Goal: Information Seeking & Learning: Learn about a topic

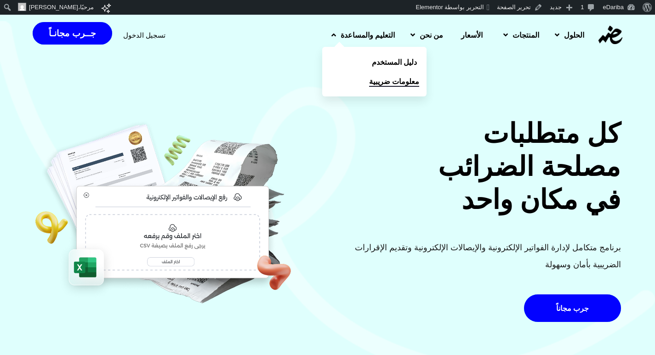
click at [369, 78] on span "معلومات ضريبية" at bounding box center [394, 81] width 50 height 11
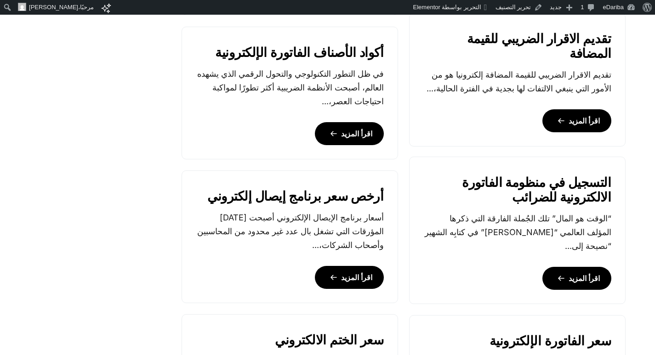
scroll to position [965, 0]
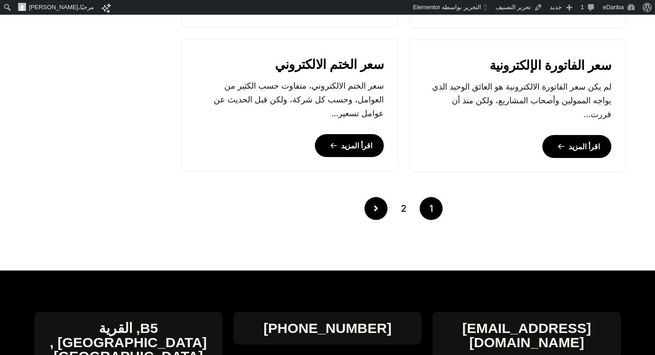
click at [376, 205] on icon "Posts pagination" at bounding box center [376, 208] width 5 height 9
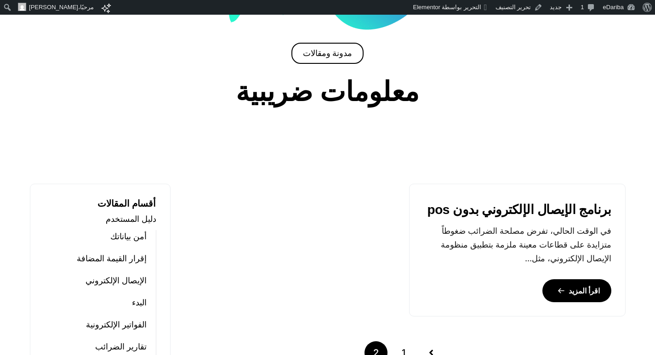
scroll to position [368, 0]
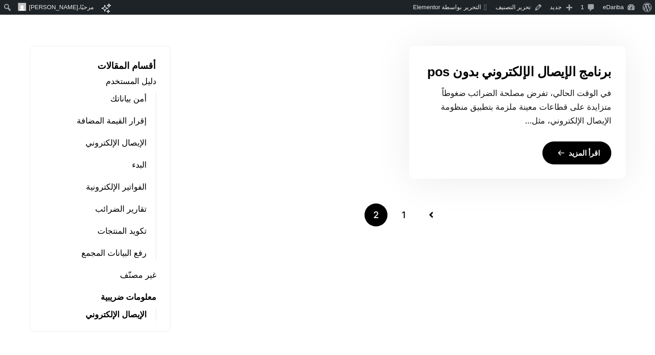
click at [542, 69] on link "برنامج الإيصال الإلكتروني بدون pos" at bounding box center [519, 72] width 184 height 15
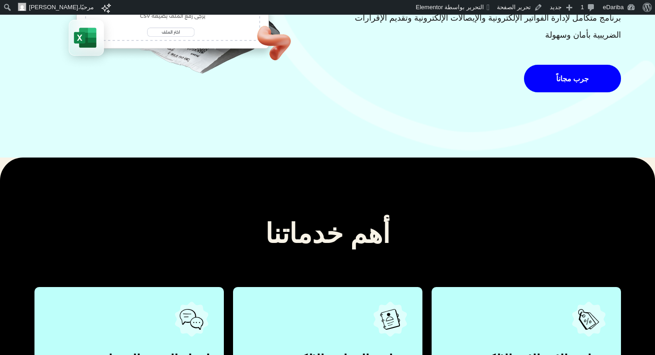
scroll to position [460, 0]
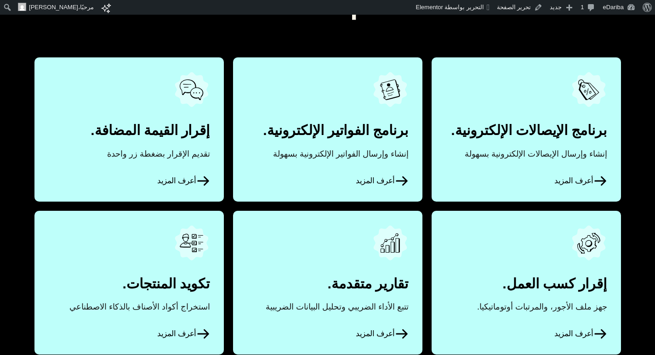
click at [594, 176] on icon at bounding box center [600, 181] width 14 height 14
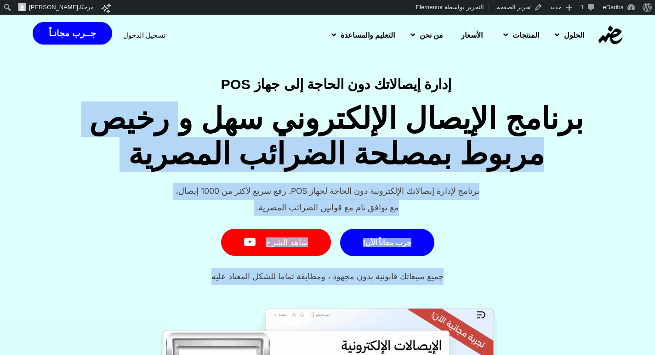
drag, startPoint x: 199, startPoint y: 119, endPoint x: 157, endPoint y: 275, distance: 162.2
click at [157, 275] on div "إدارة إيصالاتك دون الحاجة إلى جهاز POS برنامج الإيصال الإلكتروني سهل و رخيص مرب…" at bounding box center [327, 185] width 655 height 216
click at [149, 251] on div "جرب مجاناً الأن! شاهد الشرح" at bounding box center [327, 242] width 655 height 49
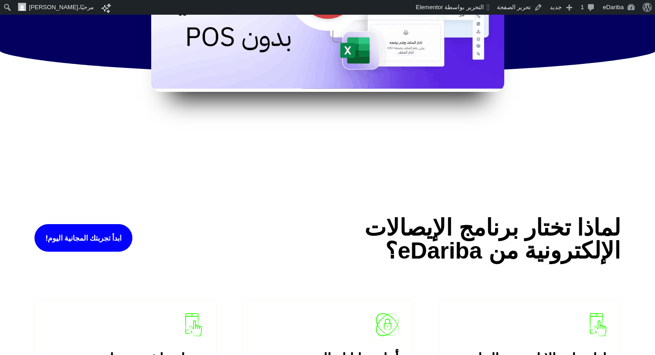
scroll to position [1011, 0]
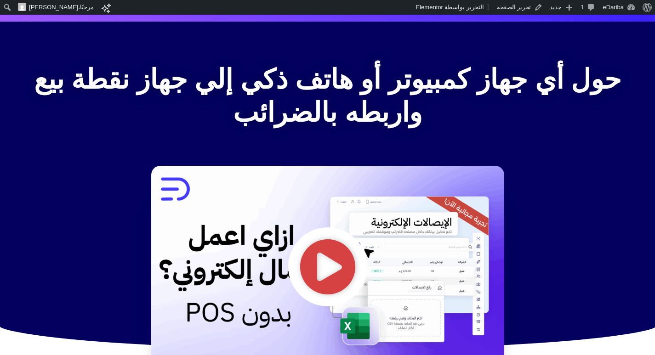
click at [335, 245] on icon "تشغيل الفيديو" at bounding box center [327, 266] width 55 height 55
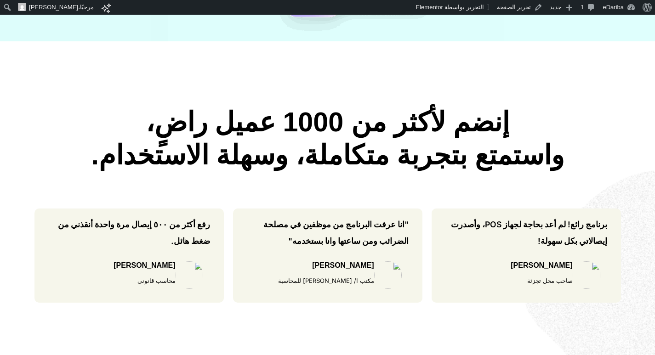
scroll to position [275, 0]
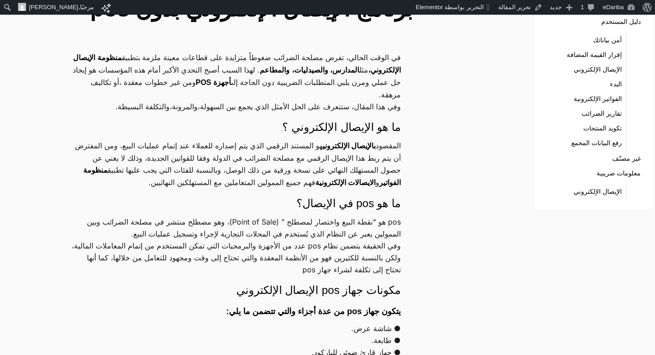
scroll to position [138, 0]
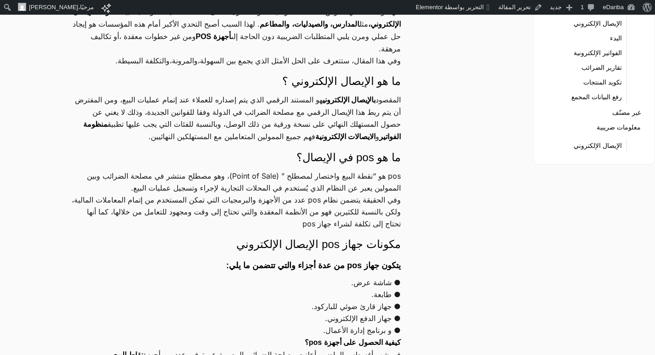
click at [345, 165] on h4 "ما هو pos في الإيصال؟" at bounding box center [236, 158] width 329 height 16
click at [532, 0] on link "تحرير المقالة" at bounding box center [521, 7] width 52 height 15
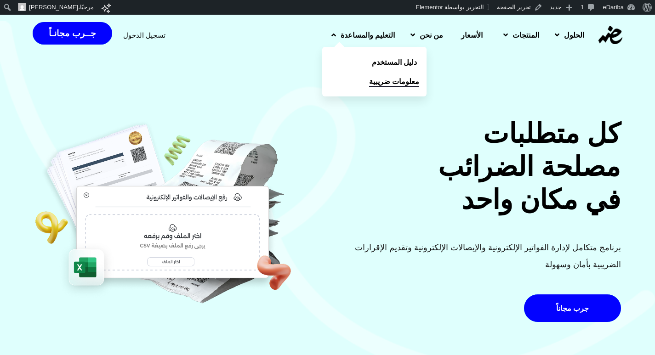
click at [369, 81] on span "معلومات ضريبية" at bounding box center [394, 81] width 50 height 11
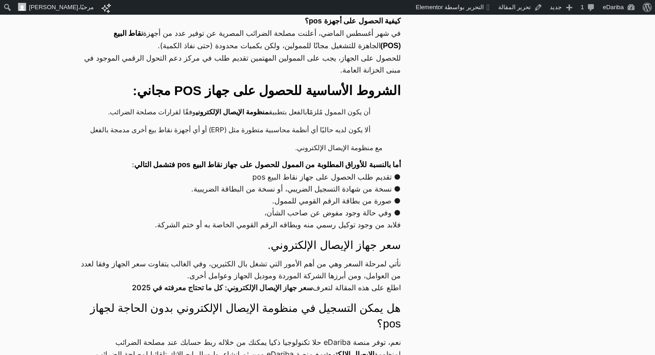
scroll to position [506, 0]
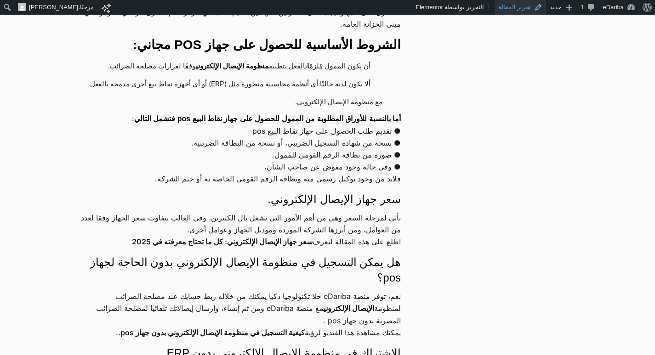
click at [535, 8] on link "تحرير المقالة" at bounding box center [521, 7] width 52 height 15
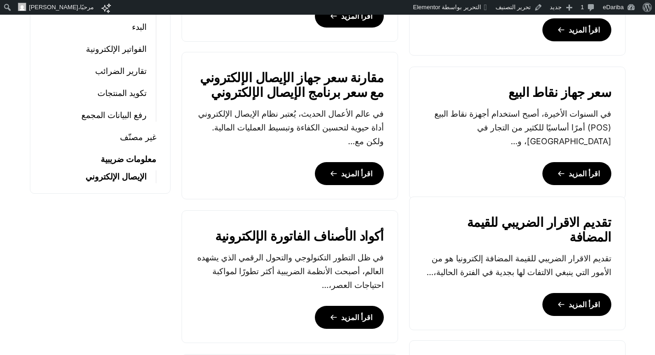
scroll to position [368, 0]
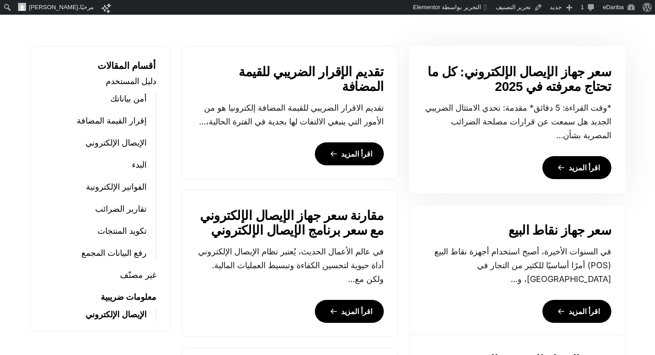
click at [566, 162] on link "اقرأ المزيد" at bounding box center [576, 167] width 69 height 23
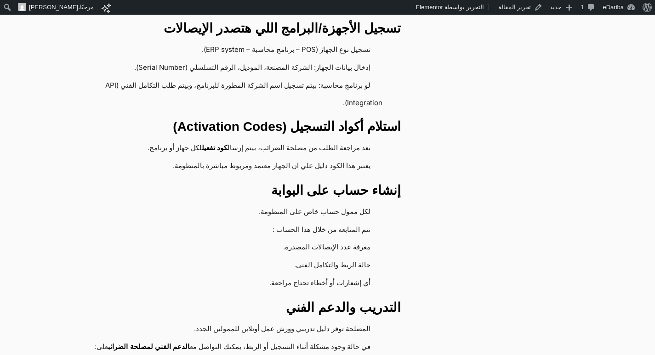
scroll to position [4137, 0]
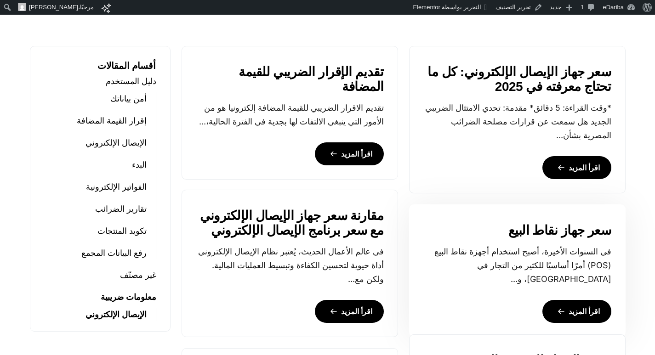
scroll to position [414, 0]
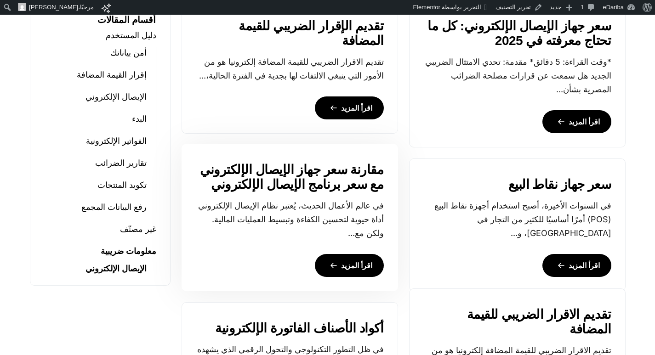
click at [356, 265] on link "اقرأ المزيد" at bounding box center [349, 265] width 69 height 23
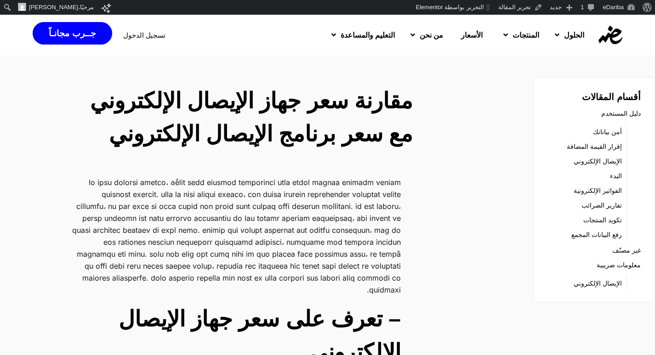
click at [230, 229] on p at bounding box center [236, 237] width 329 height 120
click at [509, 6] on link "تحرير المقالة" at bounding box center [521, 7] width 52 height 15
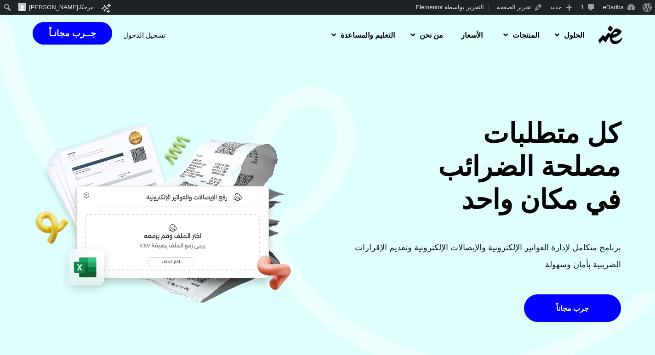
click at [473, 36] on span "الأسعار" at bounding box center [472, 34] width 22 height 11
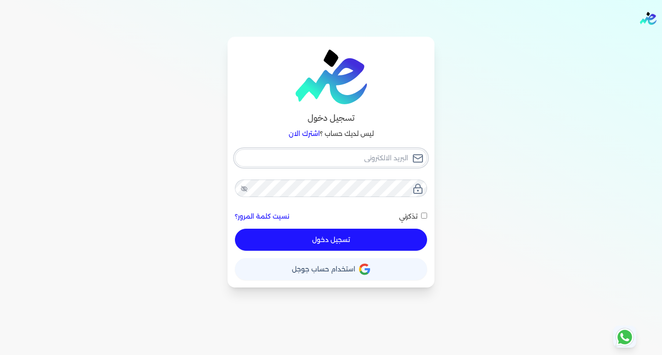
type input "hello@ensoulify.com"
click at [359, 237] on button "تسجيل دخول" at bounding box center [331, 240] width 192 height 22
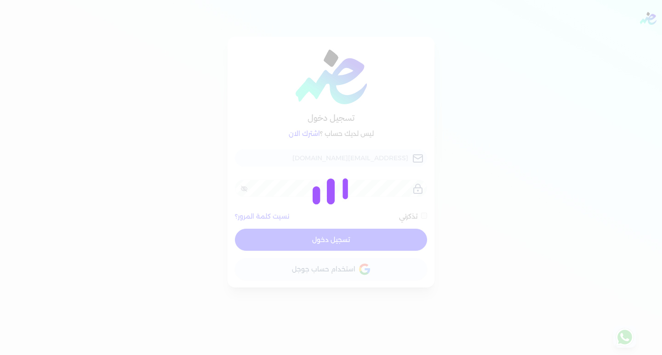
checkbox input "false"
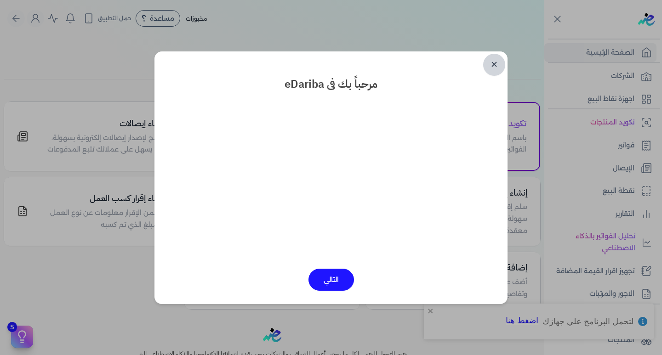
click at [489, 64] on link "✕" at bounding box center [494, 65] width 22 height 22
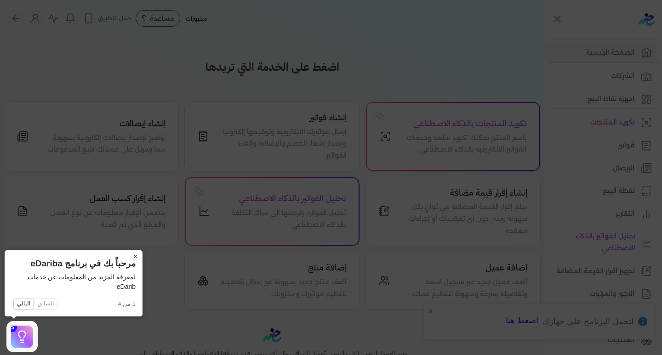
click at [135, 255] on button "×" at bounding box center [135, 257] width 15 height 13
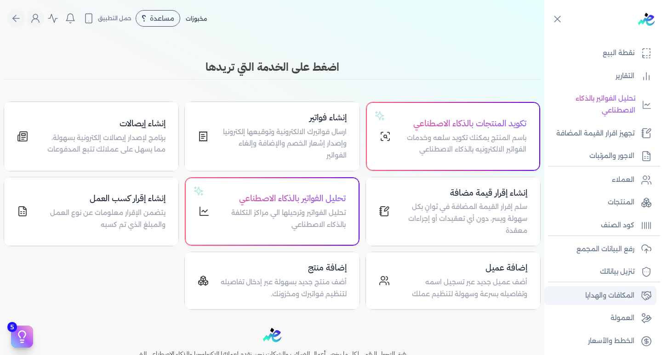
scroll to position [141, 0]
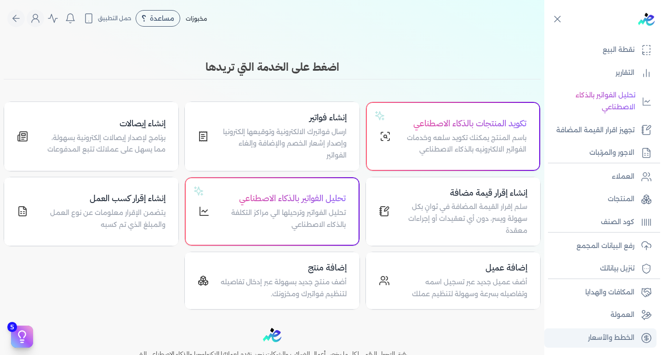
click at [621, 336] on p "الخطط والأسعار" at bounding box center [611, 338] width 46 height 12
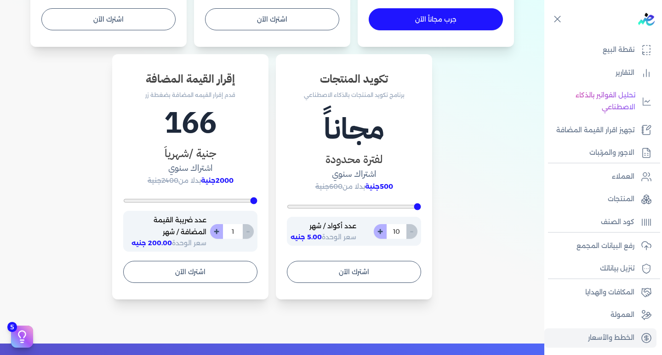
scroll to position [460, 0]
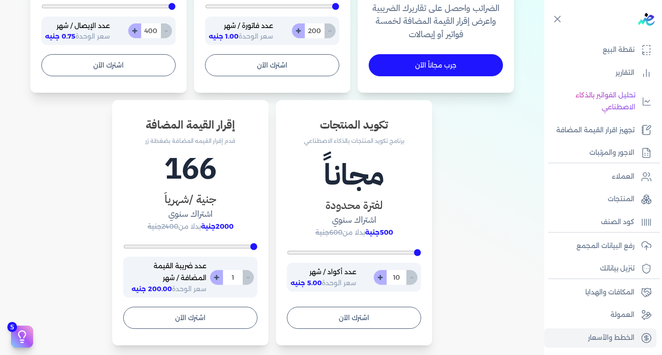
click at [169, 34] on div "- 400 +" at bounding box center [150, 30] width 44 height 15
click at [170, 34] on div "- 400 +" at bounding box center [150, 30] width 44 height 15
click at [141, 32] on button "+" at bounding box center [134, 30] width 13 height 15
type input "401"
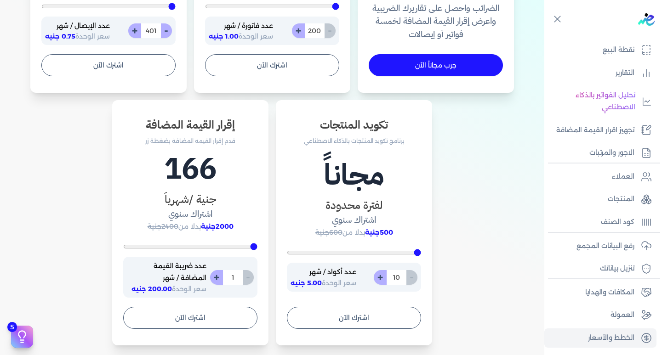
click at [141, 32] on button "+" at bounding box center [134, 30] width 13 height 15
type input "402"
click at [131, 33] on button "+" at bounding box center [134, 30] width 13 height 15
type input "403"
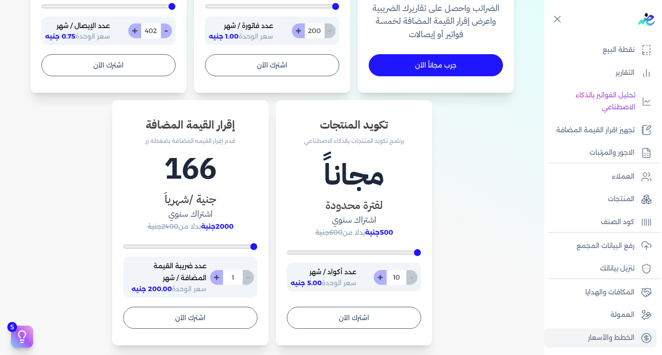
type input "403"
click at [131, 33] on button "+" at bounding box center [134, 30] width 13 height 15
type input "404"
click at [131, 33] on button "+" at bounding box center [134, 30] width 13 height 15
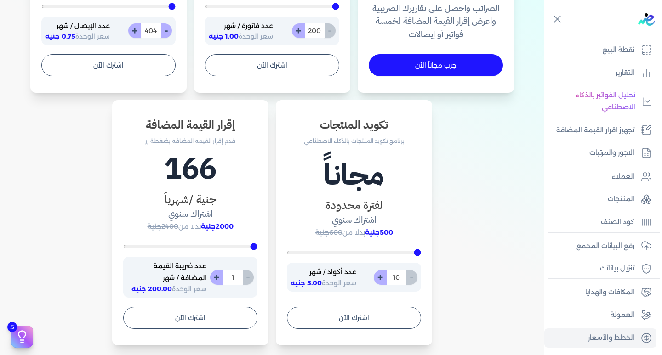
type input "405"
click at [131, 33] on button "+" at bounding box center [134, 30] width 13 height 15
type input "406"
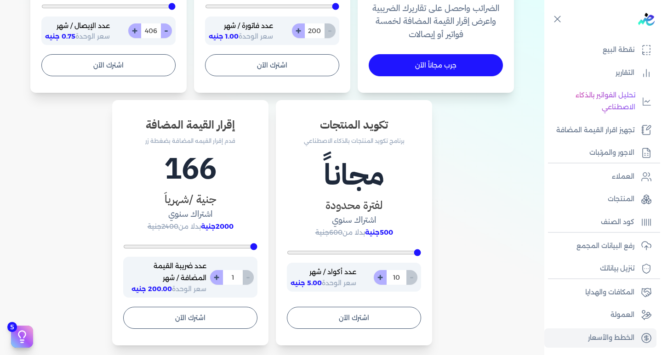
scroll to position [368, 0]
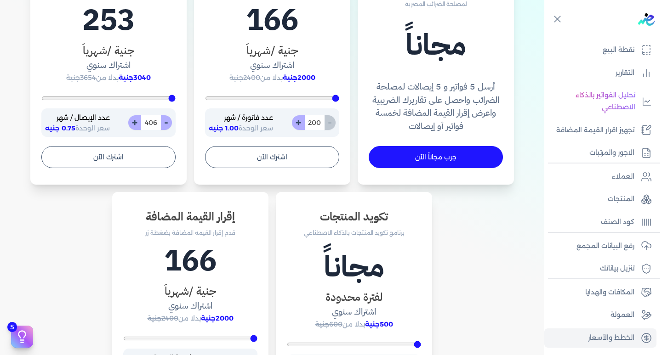
click at [141, 117] on button "+" at bounding box center [134, 122] width 13 height 15
type input "407"
click at [141, 117] on button "+" at bounding box center [134, 122] width 13 height 15
type input "408"
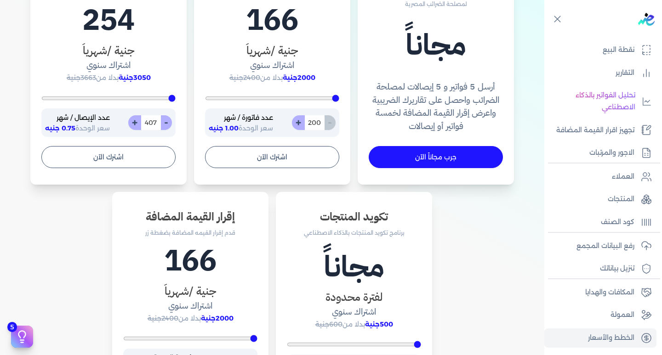
type input "408"
click at [141, 117] on button "+" at bounding box center [134, 122] width 13 height 15
type input "409"
click at [141, 118] on button "+" at bounding box center [134, 122] width 13 height 15
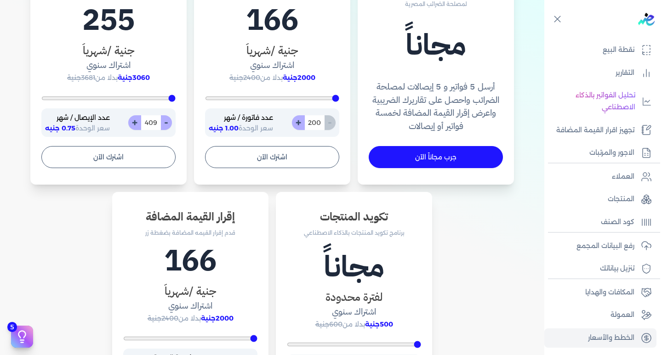
type input "410"
click at [141, 118] on button "+" at bounding box center [134, 122] width 13 height 15
type input "411"
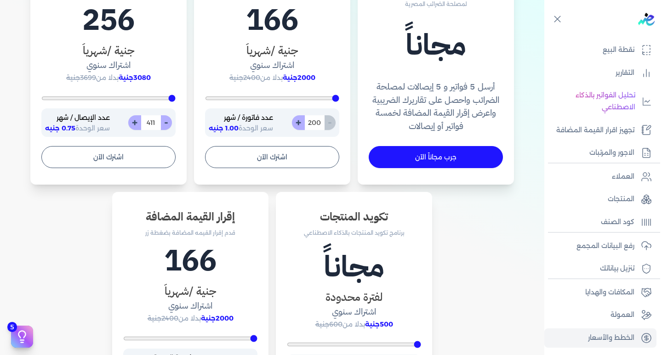
click at [141, 118] on button "+" at bounding box center [134, 122] width 13 height 15
type input "412"
click at [141, 118] on button "+" at bounding box center [134, 122] width 13 height 15
type input "413"
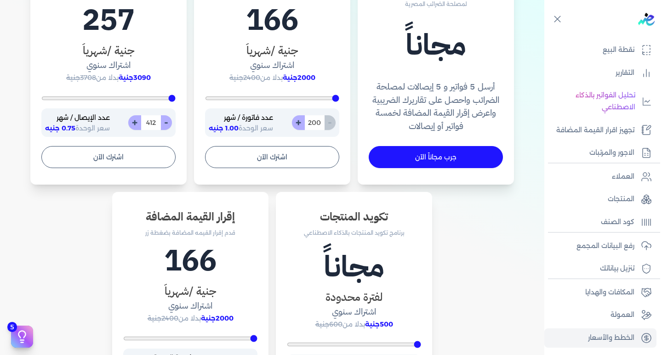
type input "413"
click at [175, 127] on div "- 413 + عدد الإيصال / شهر سعر الوحدة 0.75 جنيه" at bounding box center [108, 122] width 134 height 29
click at [176, 127] on div "- 413 + عدد الإيصال / شهر سعر الوحدة 0.75 جنيه" at bounding box center [108, 122] width 134 height 29
click at [170, 120] on button "-" at bounding box center [165, 122] width 11 height 15
type input "412"
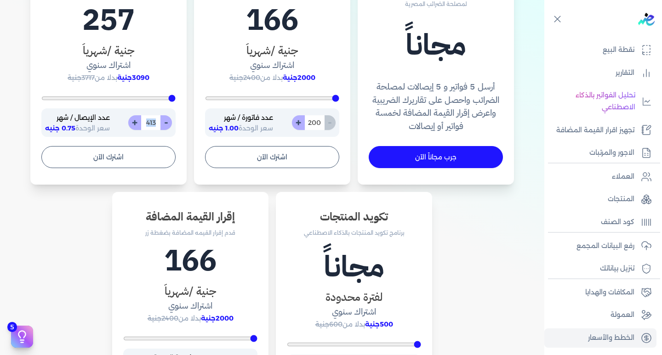
type input "412"
click at [170, 120] on button "-" at bounding box center [165, 122] width 11 height 15
type input "411"
click at [170, 120] on button "-" at bounding box center [165, 122] width 11 height 15
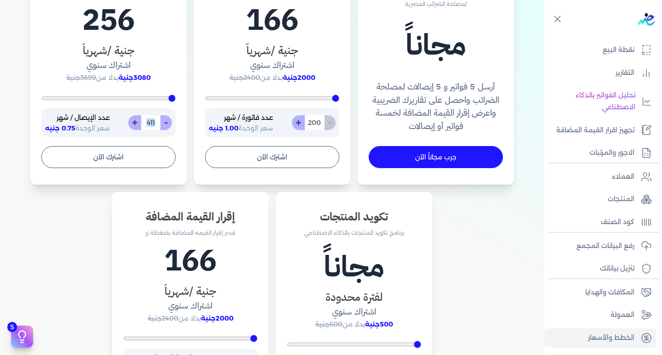
type input "410"
click at [170, 120] on button "-" at bounding box center [165, 122] width 11 height 15
type input "409"
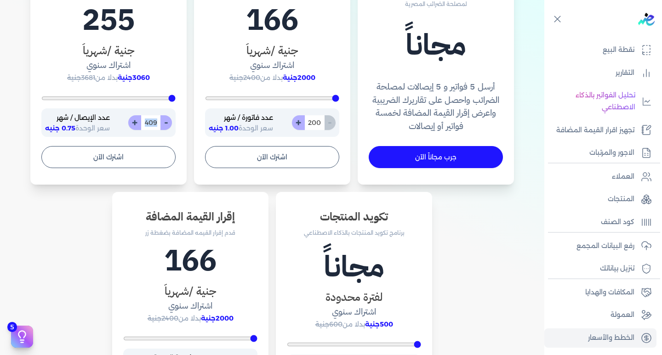
click at [169, 122] on button "-" at bounding box center [165, 122] width 11 height 15
type input "408"
click at [169, 123] on button "-" at bounding box center [165, 122] width 11 height 15
type input "407"
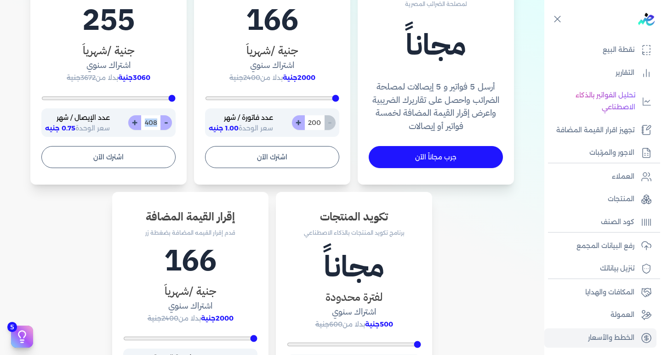
type input "407"
click at [169, 123] on button "-" at bounding box center [165, 122] width 11 height 15
type input "406"
click at [169, 123] on button "-" at bounding box center [165, 122] width 11 height 15
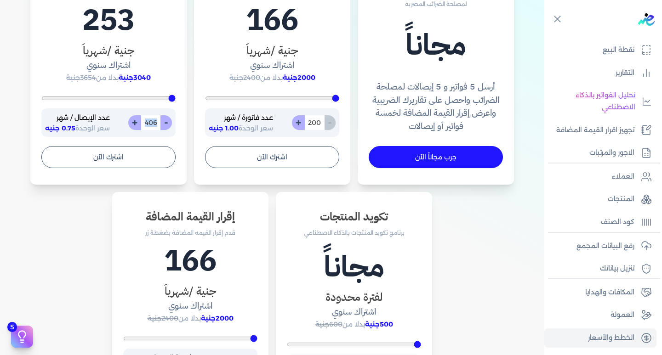
type input "405"
click at [169, 124] on button "-" at bounding box center [165, 122] width 11 height 15
type input "404"
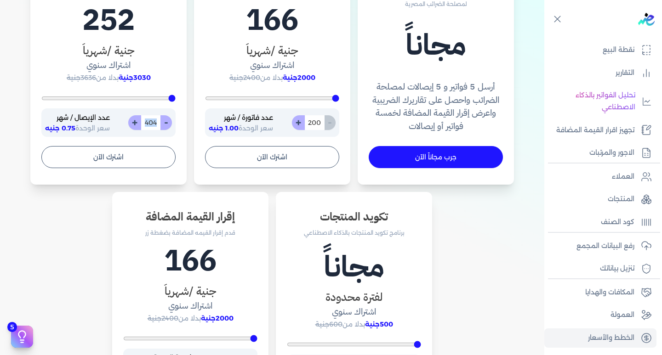
click at [169, 124] on button "-" at bounding box center [165, 122] width 11 height 15
type input "403"
click at [169, 124] on button "-" at bounding box center [165, 122] width 11 height 15
type input "402"
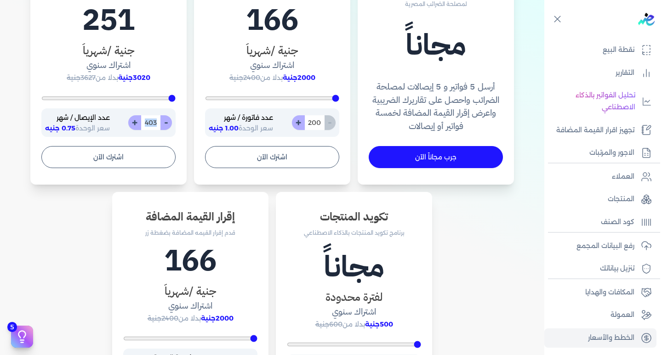
type input "402"
click at [169, 124] on button "-" at bounding box center [165, 122] width 11 height 15
type input "401"
click at [169, 124] on button "-" at bounding box center [165, 122] width 11 height 15
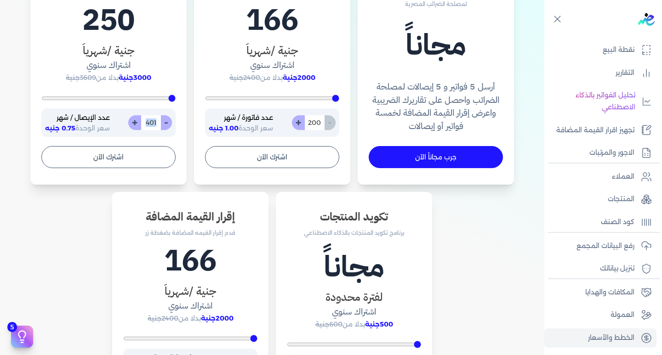
type input "400"
click at [84, 198] on div "سد التزامك الضريبي برنامج لتسهيل إرسال الفواتير والإيصالات الإلكترونية لمصلحة ا…" at bounding box center [272, 195] width 530 height 486
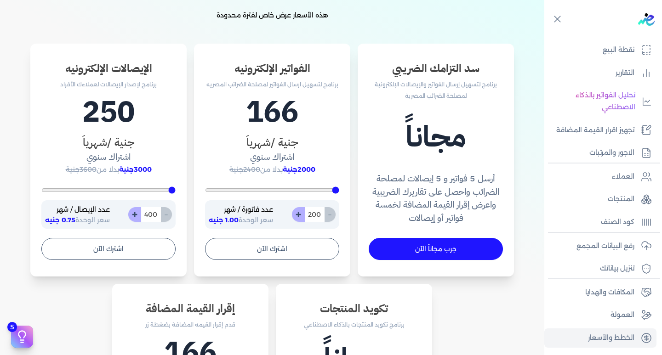
scroll to position [184, 0]
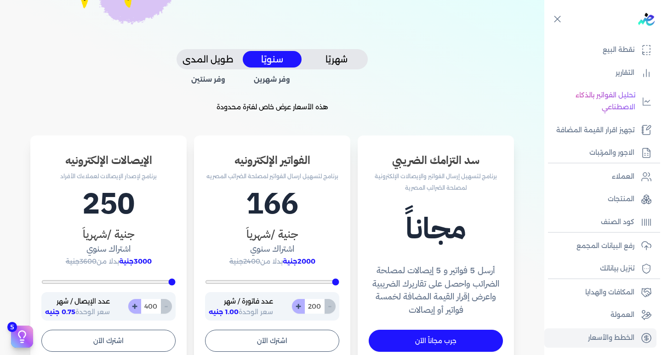
click at [217, 60] on button "طويل المدى" at bounding box center [207, 59] width 59 height 17
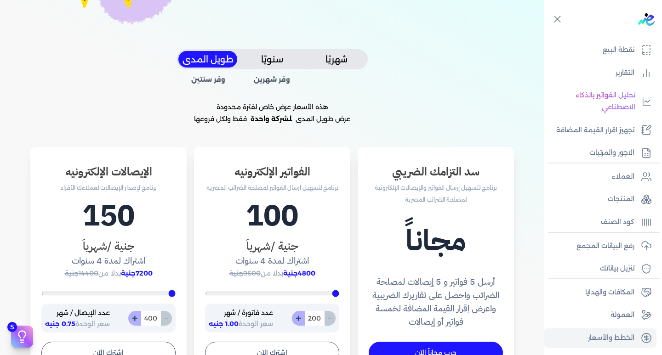
click at [274, 57] on button "سنويًا" at bounding box center [272, 59] width 59 height 17
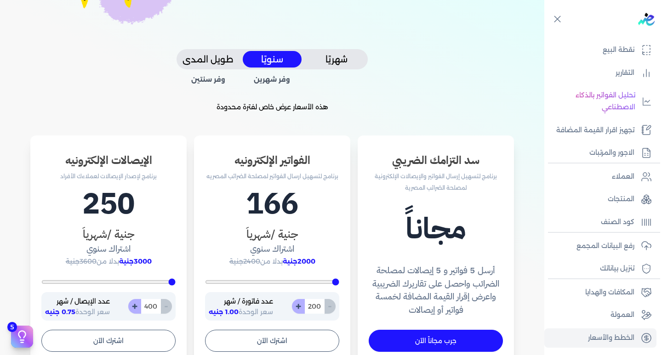
scroll to position [230, 0]
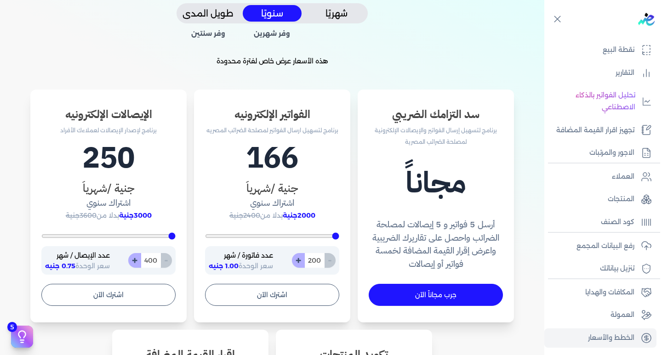
click at [332, 19] on button "شهريًا" at bounding box center [336, 13] width 59 height 17
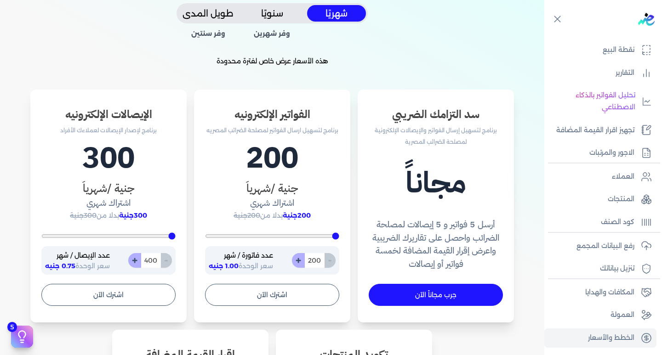
click at [274, 14] on button "سنويًا" at bounding box center [272, 13] width 59 height 17
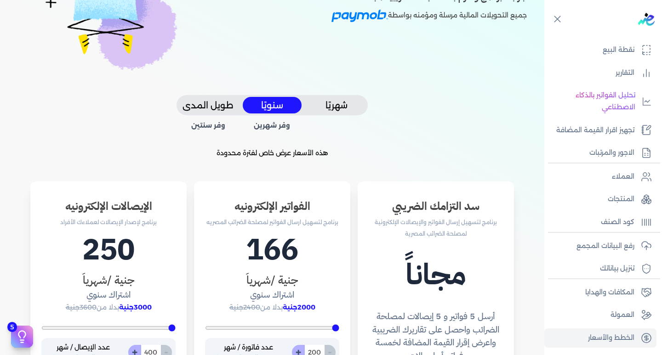
scroll to position [0, 0]
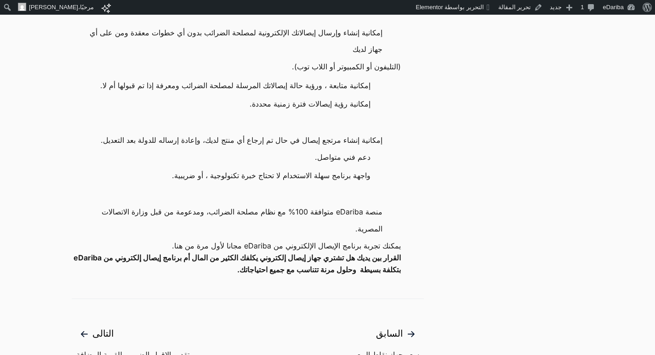
scroll to position [873, 0]
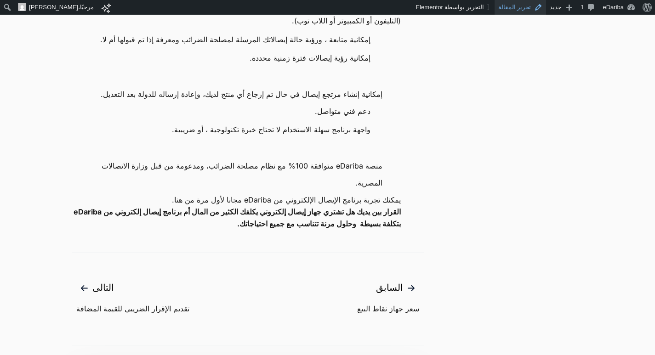
click at [539, 5] on link "تحرير المقالة" at bounding box center [521, 7] width 52 height 15
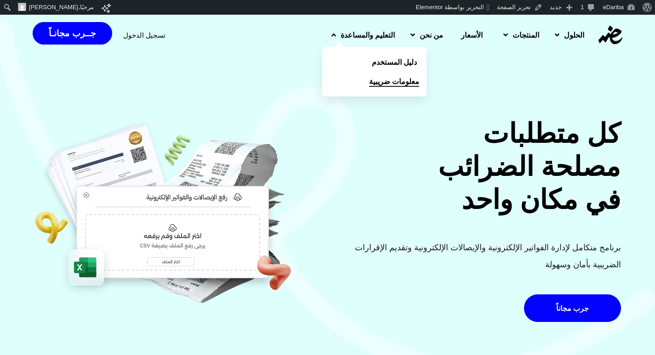
click at [369, 77] on span "معلومات ضريبية" at bounding box center [394, 81] width 50 height 11
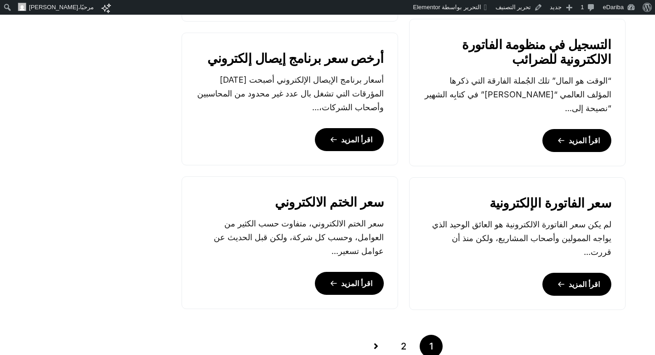
scroll to position [919, 0]
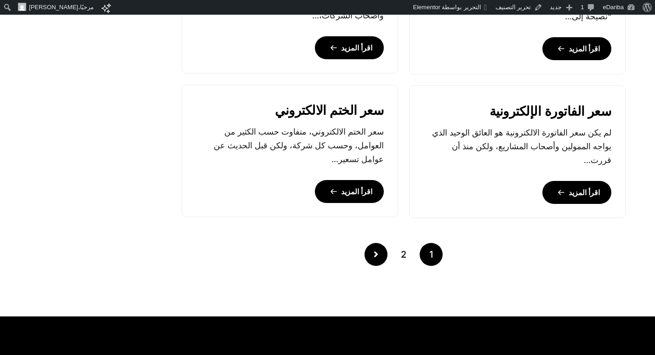
click at [372, 254] on link "Posts pagination" at bounding box center [376, 254] width 23 height 23
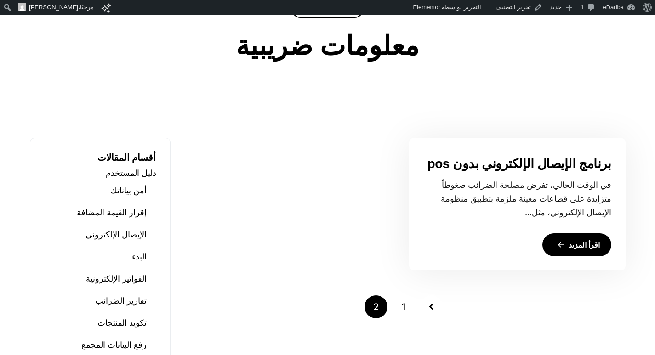
scroll to position [322, 0]
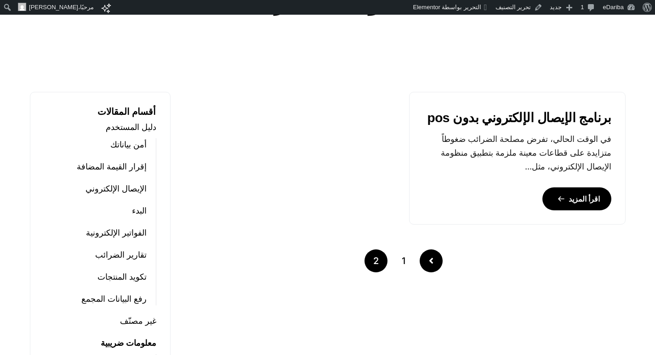
click at [425, 257] on link "Posts pagination" at bounding box center [431, 261] width 23 height 23
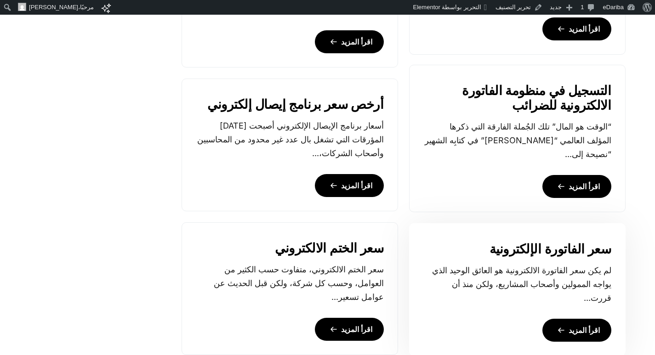
scroll to position [827, 0]
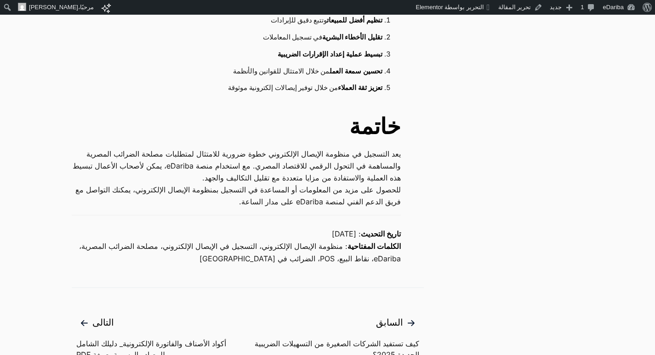
scroll to position [2344, 0]
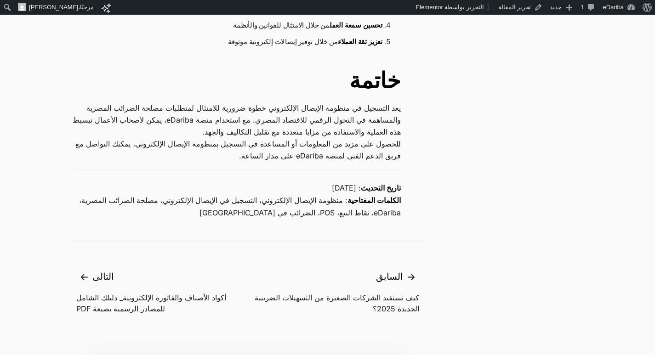
click at [161, 292] on span "أكواد الأصناف والفاتورة الإلكترونية_ دليلك الشامل للمصادر الرسمية بصيغة PDF" at bounding box center [161, 303] width 171 height 22
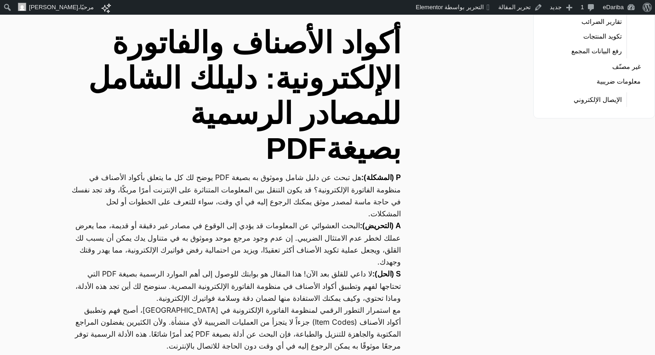
scroll to position [230, 0]
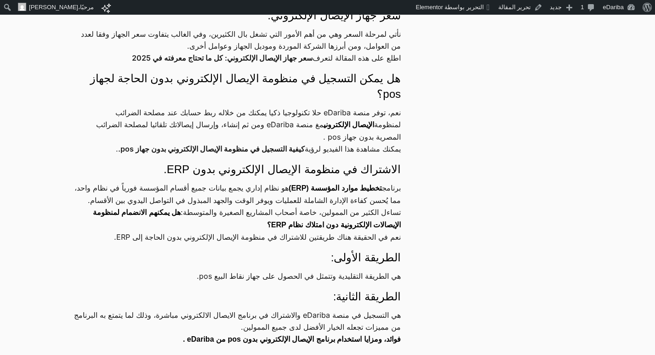
scroll to position [644, 0]
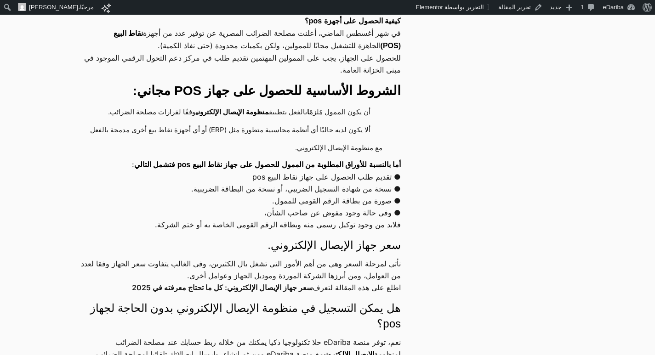
scroll to position [552, 0]
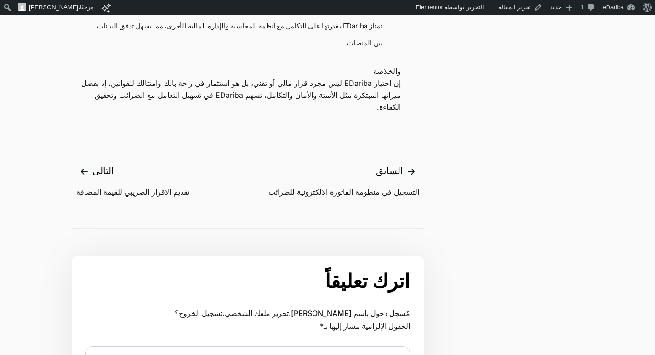
scroll to position [1333, 0]
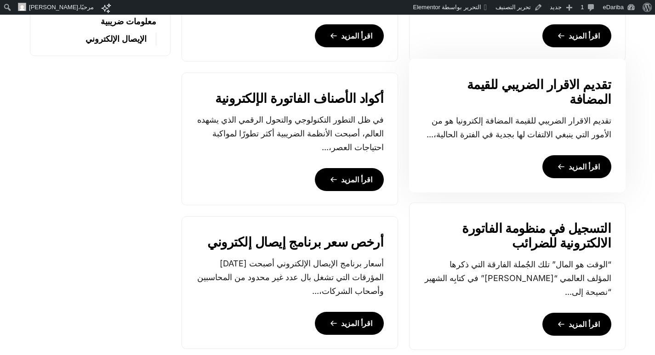
scroll to position [552, 0]
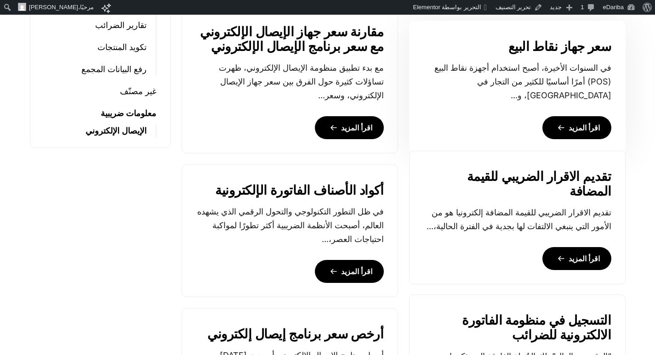
click at [582, 116] on link "اقرأ المزيد" at bounding box center [576, 127] width 69 height 23
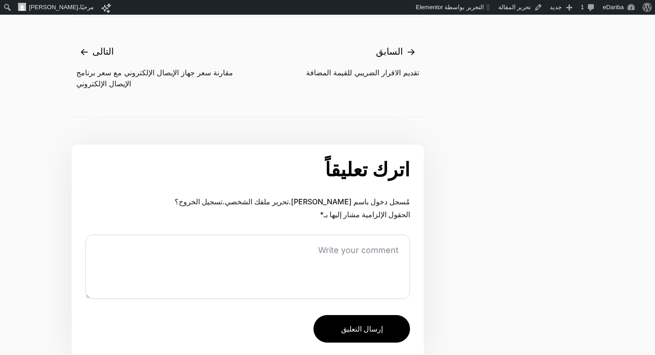
scroll to position [1287, 0]
